Goal: Check status: Check status

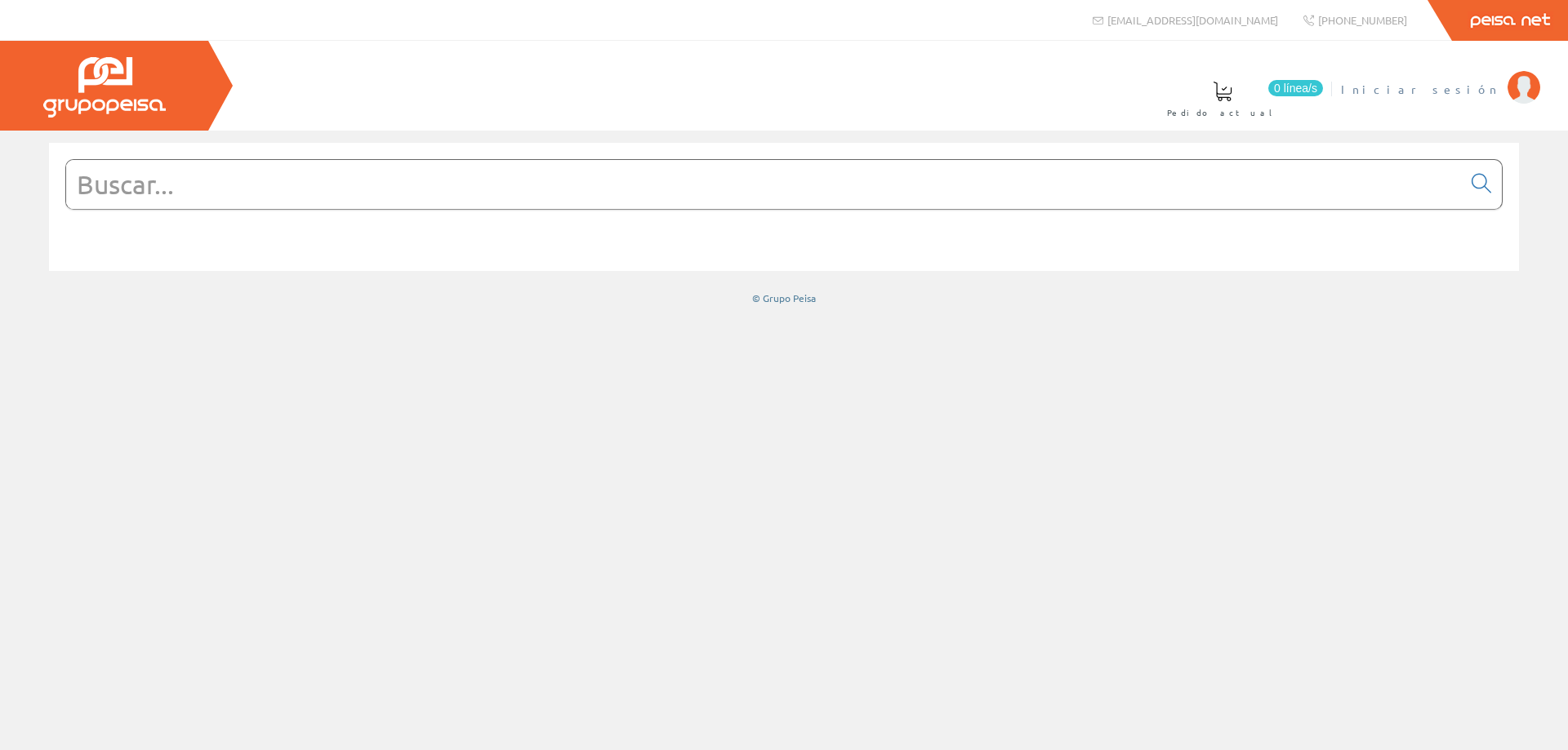
click at [1488, 96] on span "Iniciar sesión" at bounding box center [1420, 88] width 158 height 16
click at [1430, 95] on span "ELECTRICIDAD NOVO S.L." at bounding box center [1372, 88] width 254 height 16
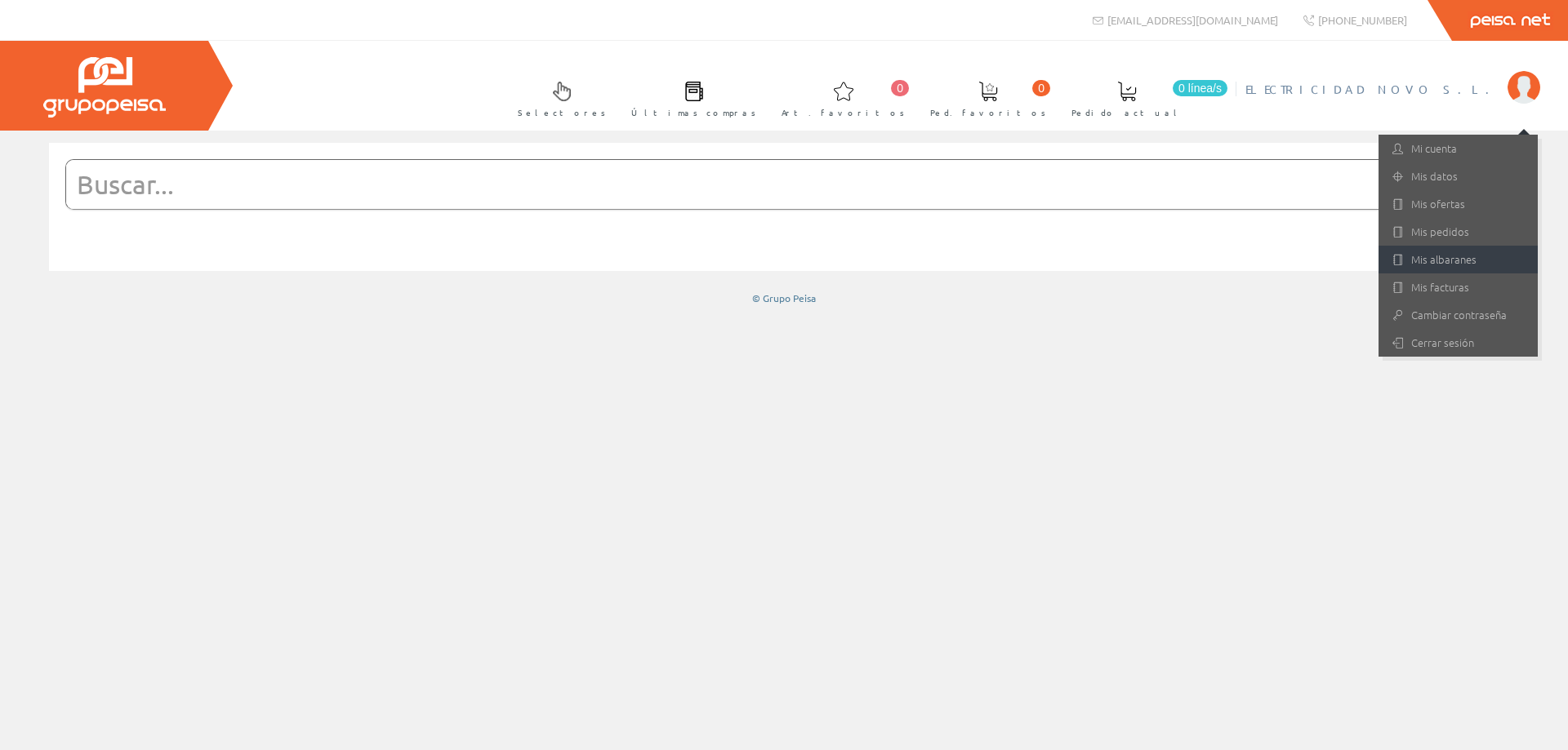
click at [1455, 252] on link "Mis albaranes" at bounding box center [1458, 259] width 159 height 28
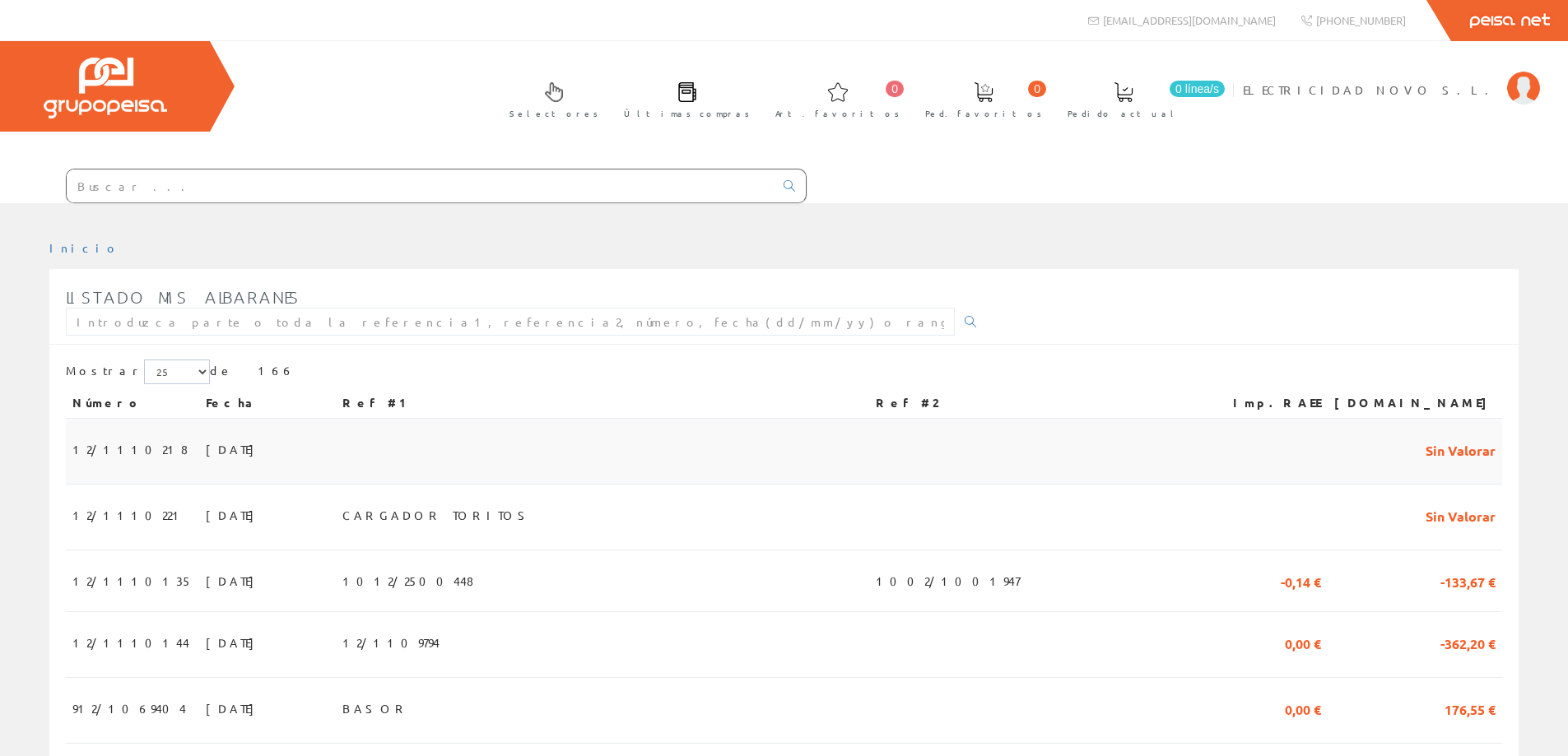
click at [88, 444] on span "12/1110218" at bounding box center [130, 449] width 115 height 28
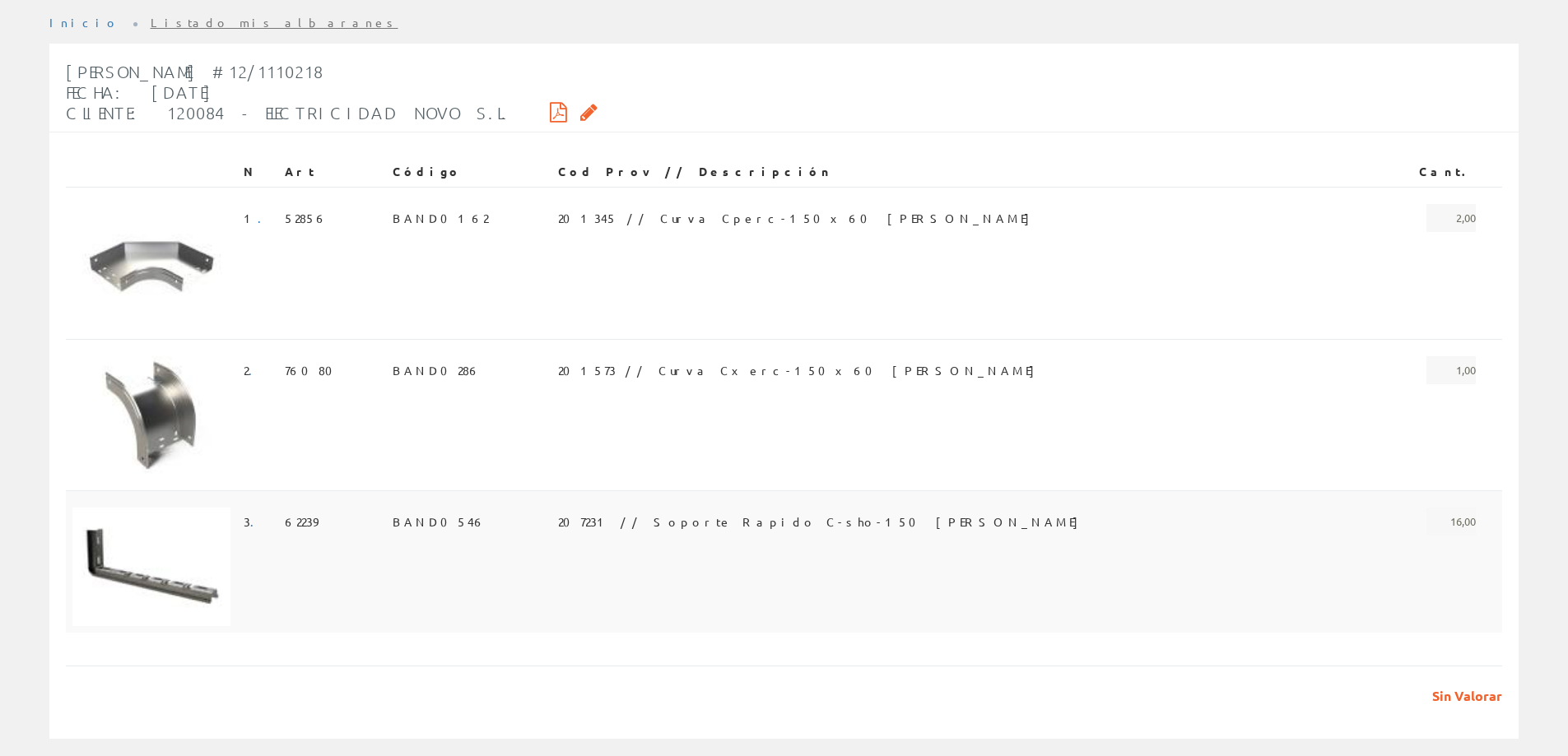
scroll to position [247, 0]
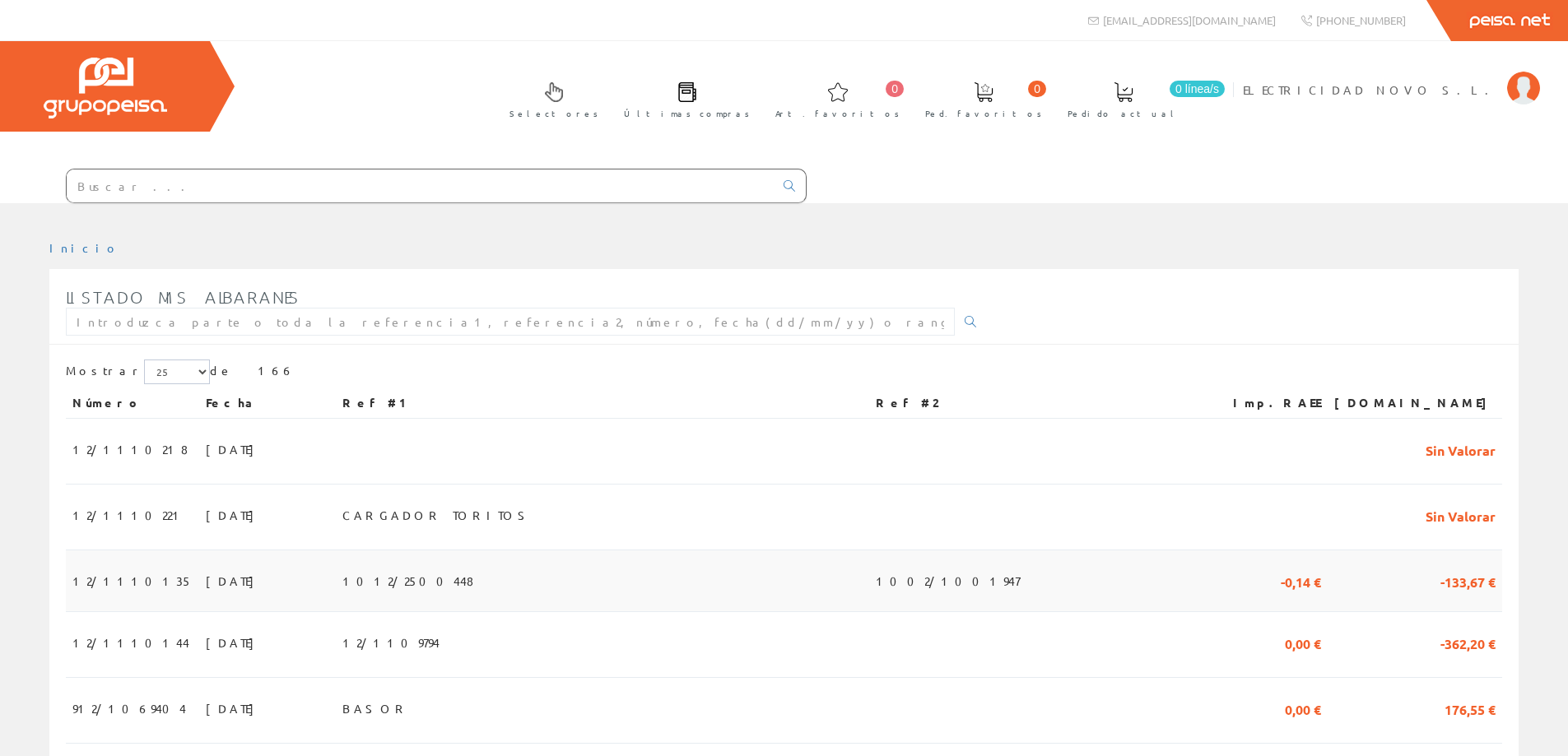
click at [90, 580] on span "12/1110135" at bounding box center [132, 581] width 120 height 28
click at [103, 506] on span "12/1110221" at bounding box center [129, 515] width 113 height 28
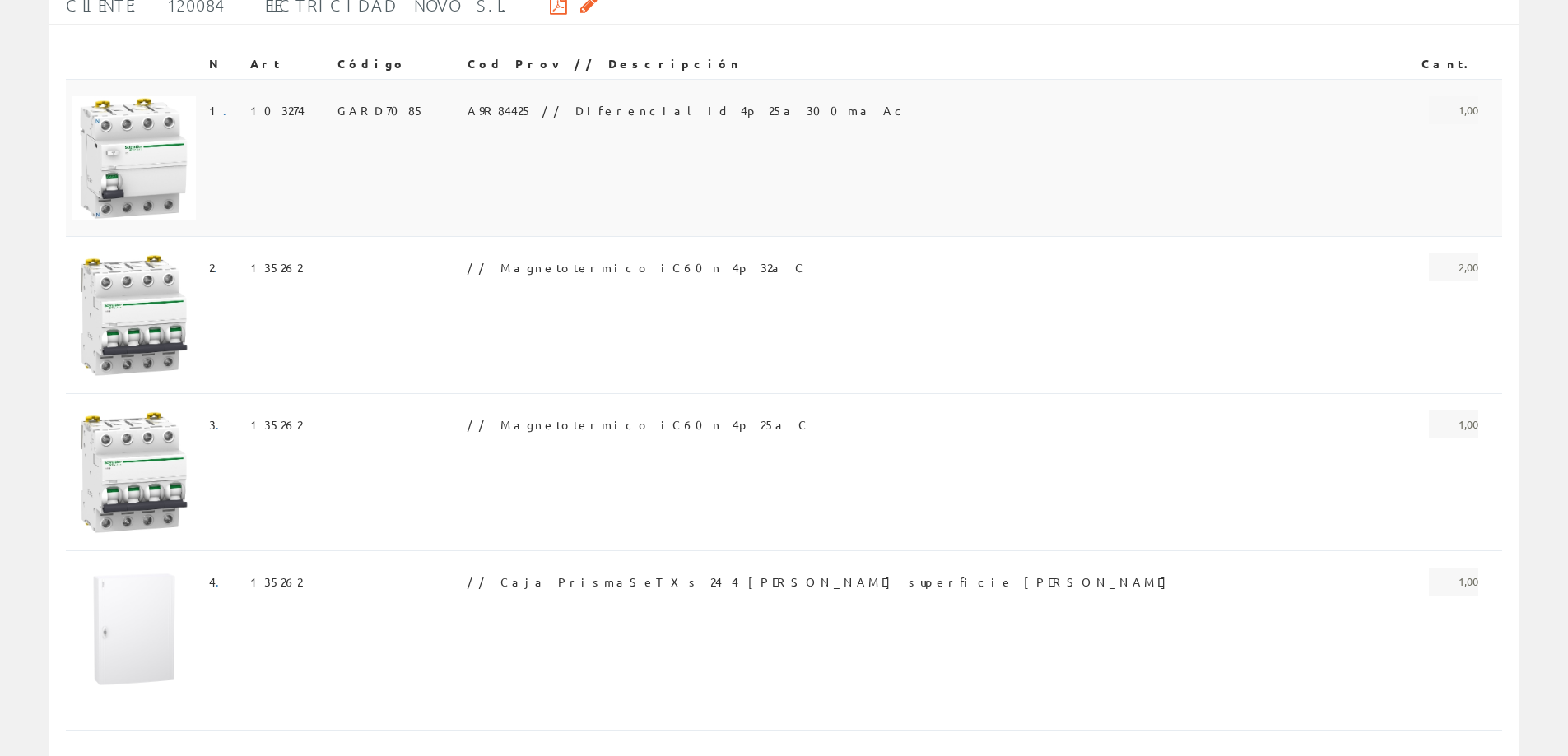
scroll to position [329, 0]
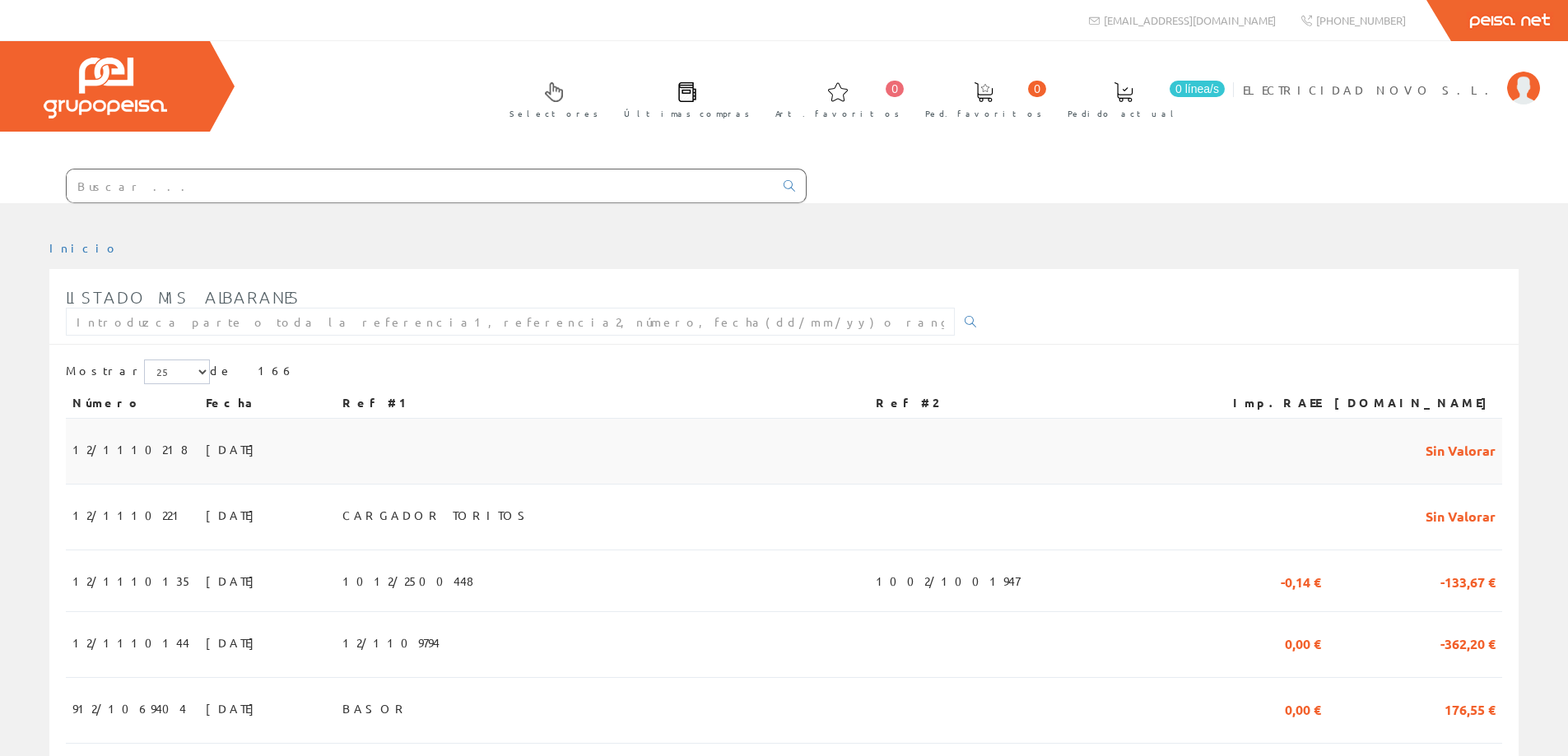
click at [206, 456] on span "23/09/2025" at bounding box center [234, 449] width 57 height 28
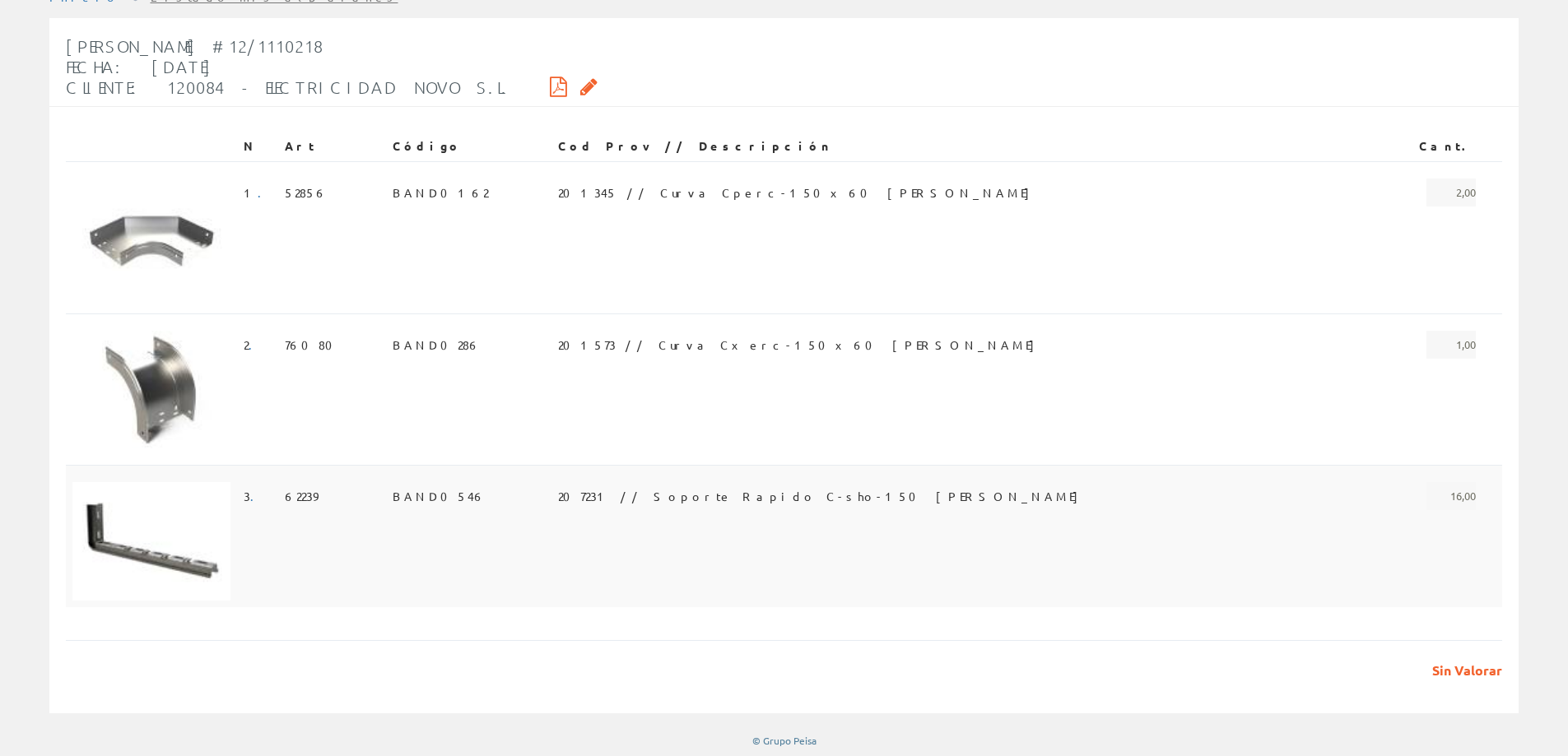
scroll to position [253, 0]
